Goal: Task Accomplishment & Management: Complete application form

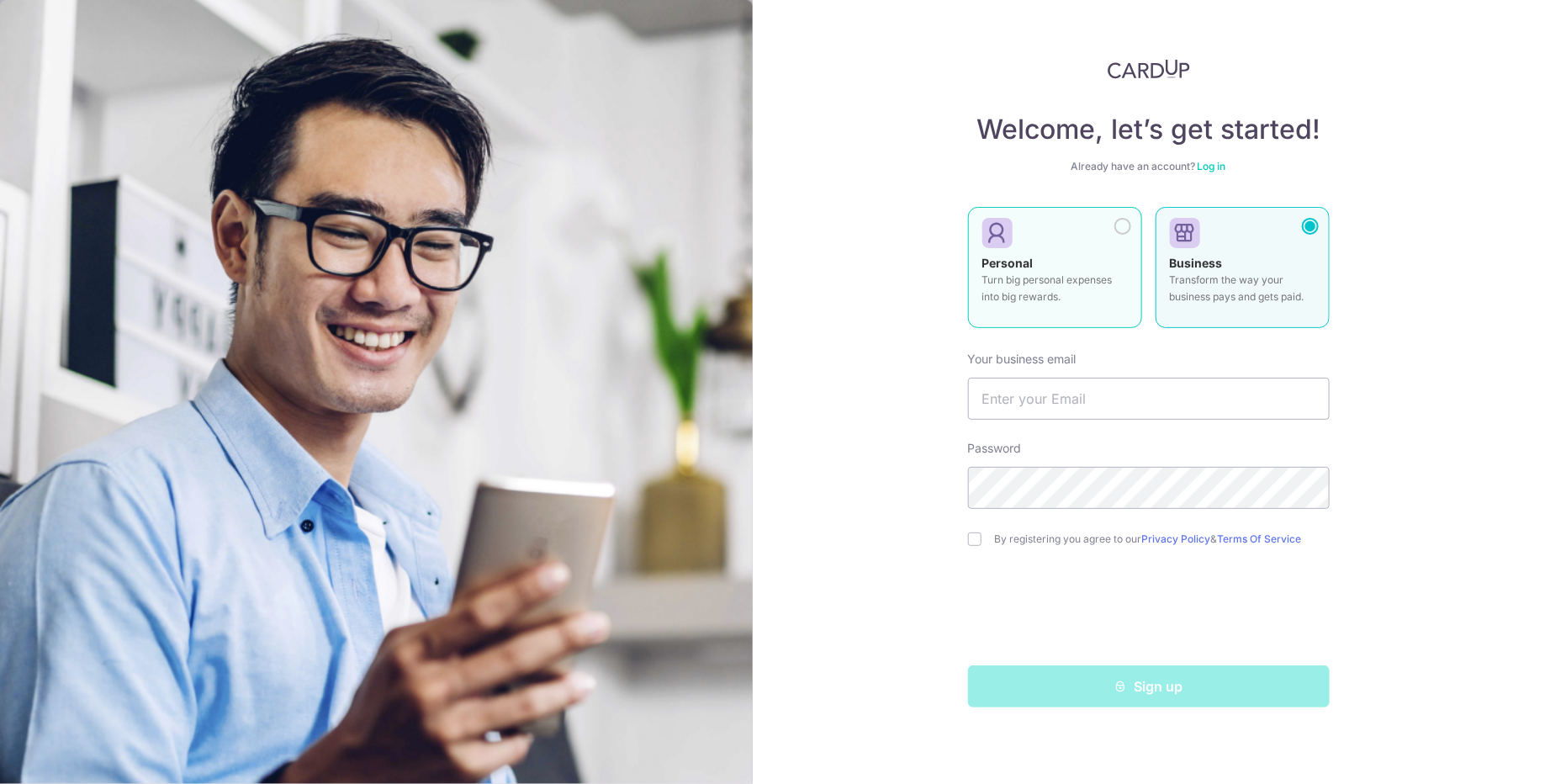
click at [1059, 259] on div "Personal Turn big personal expenses into big rewards." at bounding box center [1055, 283] width 145 height 59
click at [1260, 263] on div "Business Transform the way your business pays and gets paid." at bounding box center [1242, 283] width 145 height 59
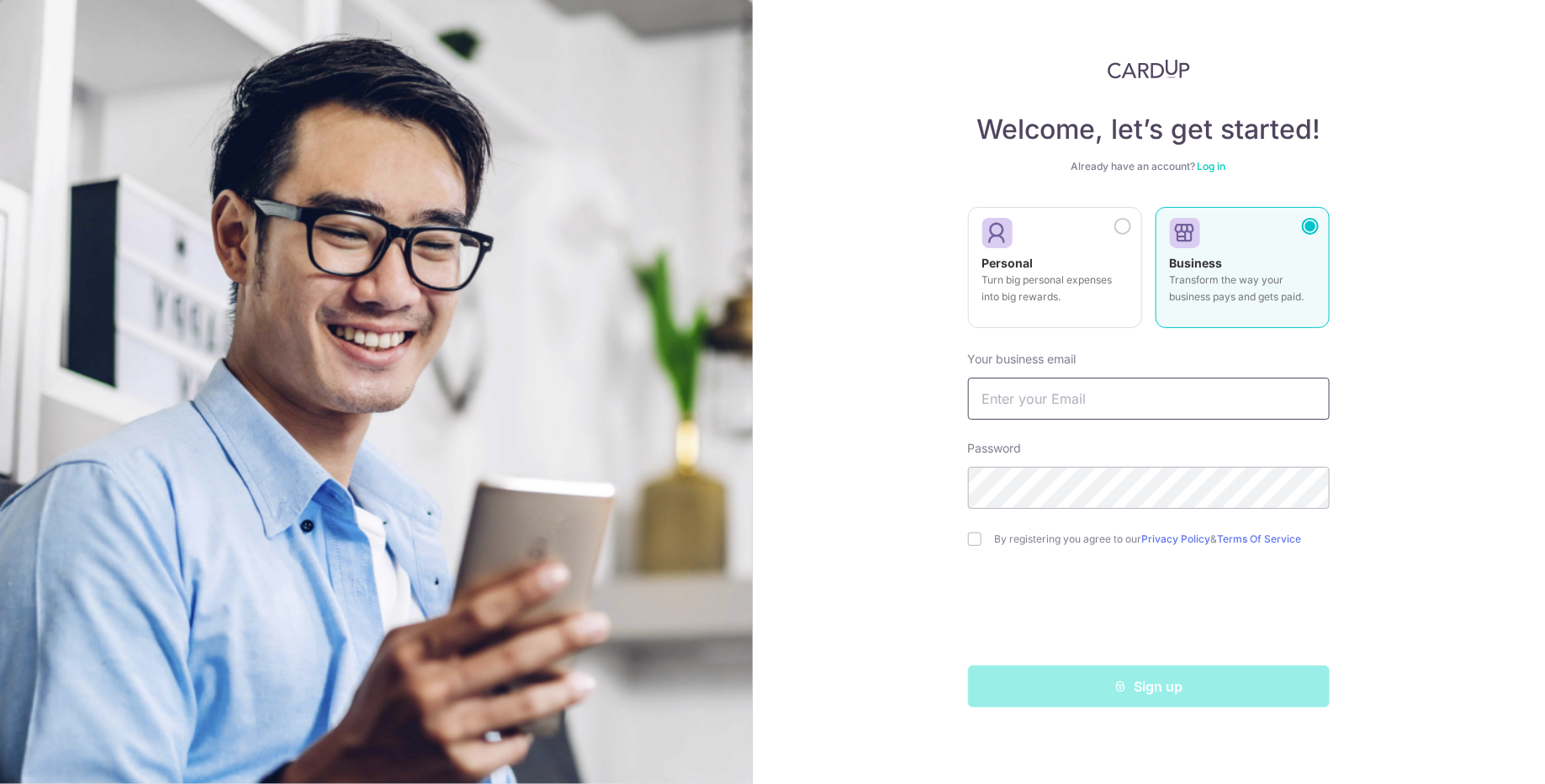
click at [1094, 406] on input "text" at bounding box center [1149, 398] width 362 height 42
type input "[PERSON_NAME][EMAIL_ADDRESS][DOMAIN_NAME]"
click at [975, 540] on input "checkbox" at bounding box center [975, 539] width 14 height 14
checkbox input "true"
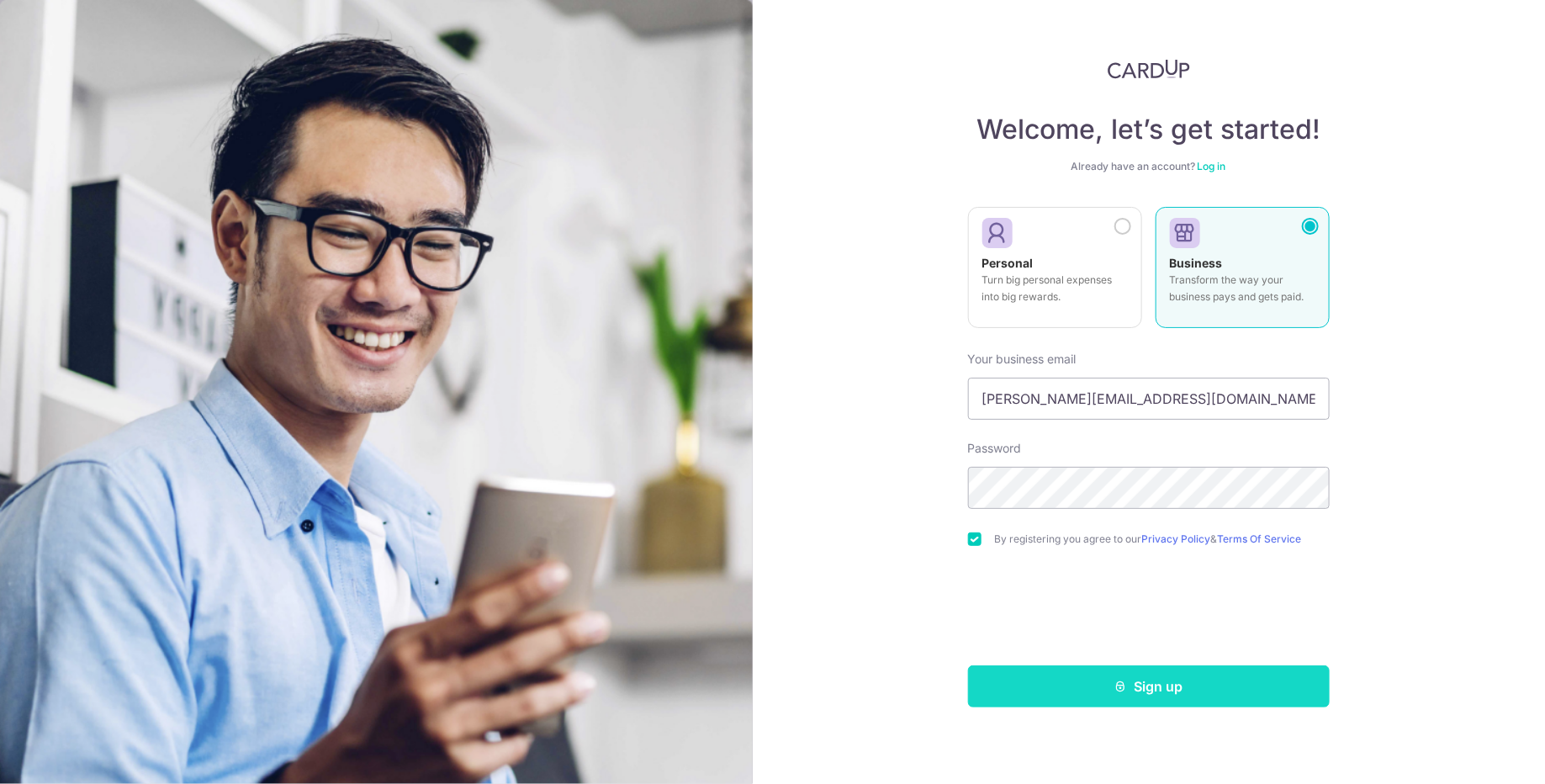
click at [1091, 686] on button "Sign up" at bounding box center [1149, 686] width 362 height 42
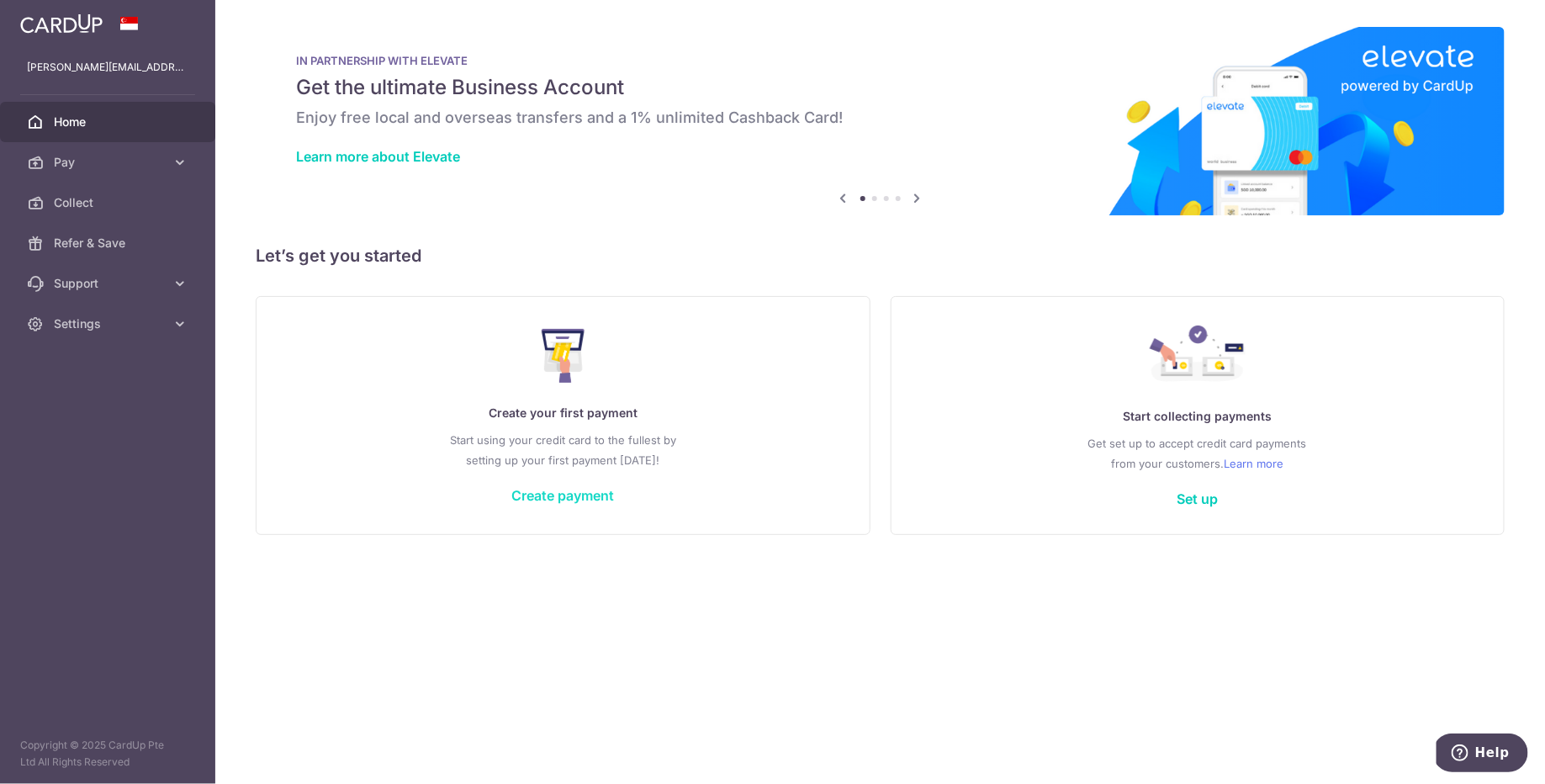
click at [571, 494] on link "Create payment" at bounding box center [563, 495] width 103 height 17
